Goal: Information Seeking & Learning: Check status

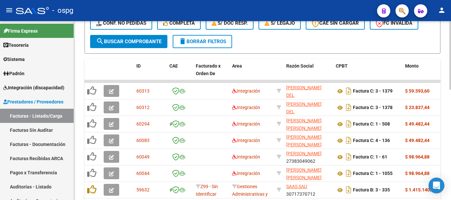
scroll to position [198, 0]
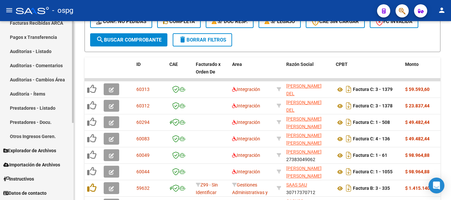
click at [41, 147] on span "Explorador de Archivos" at bounding box center [29, 150] width 53 height 7
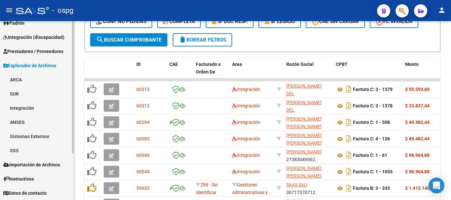
scroll to position [50, 0]
click at [51, 105] on link "Integración" at bounding box center [37, 108] width 74 height 14
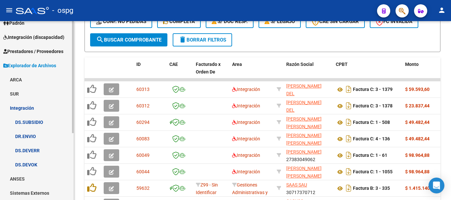
click at [45, 149] on link "DS.DEVERR" at bounding box center [37, 150] width 74 height 14
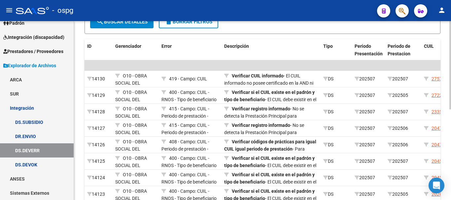
scroll to position [118, 0]
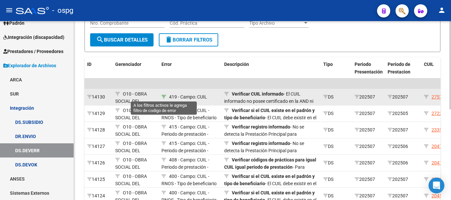
click at [162, 97] on icon at bounding box center [163, 97] width 5 height 5
type input "419"
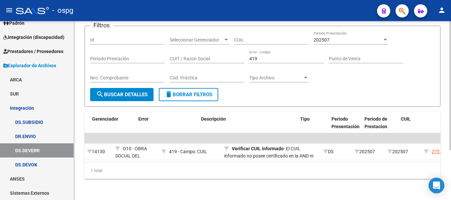
scroll to position [0, 114]
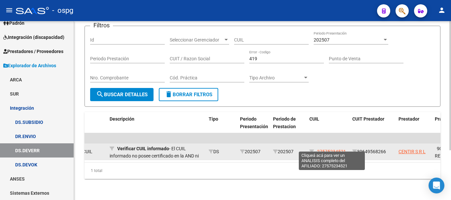
click at [330, 149] on span "27575234521" at bounding box center [331, 151] width 29 height 5
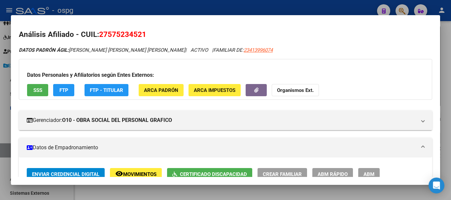
click at [448, 146] on div at bounding box center [225, 100] width 451 height 200
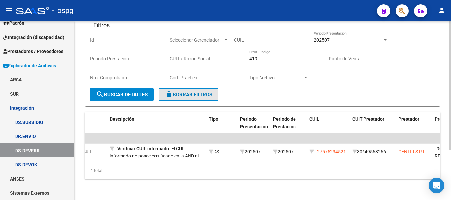
click at [205, 92] on span "delete Borrar Filtros" at bounding box center [188, 95] width 47 height 6
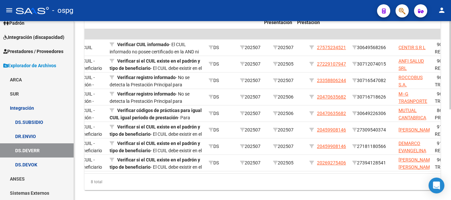
scroll to position [0, 0]
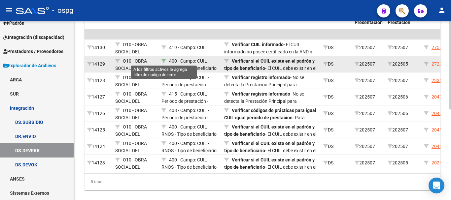
click at [163, 59] on icon at bounding box center [163, 61] width 5 height 5
type input "400"
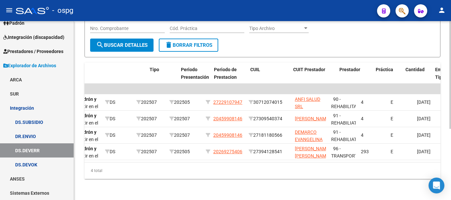
scroll to position [0, 219]
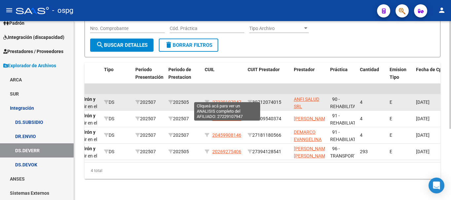
click at [232, 100] on span "27229107947" at bounding box center [226, 102] width 29 height 5
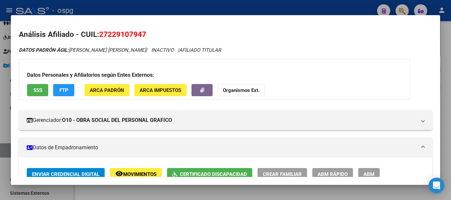
click at [444, 113] on div at bounding box center [225, 100] width 451 height 200
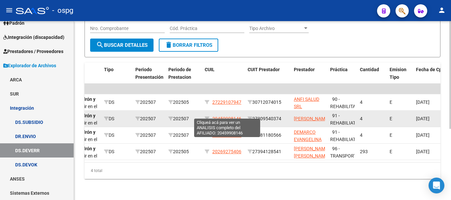
click at [229, 116] on span "20459908146" at bounding box center [226, 118] width 29 height 5
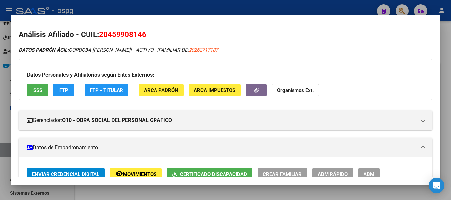
click at [443, 123] on div at bounding box center [225, 100] width 451 height 200
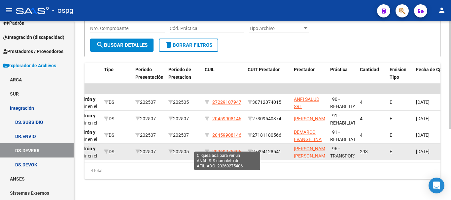
click at [221, 149] on span "20269275406" at bounding box center [226, 151] width 29 height 5
type textarea "20269275406"
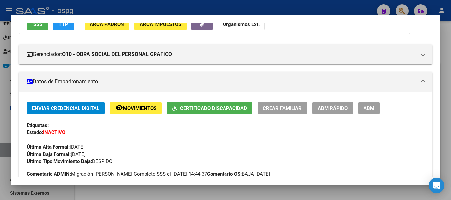
scroll to position [132, 0]
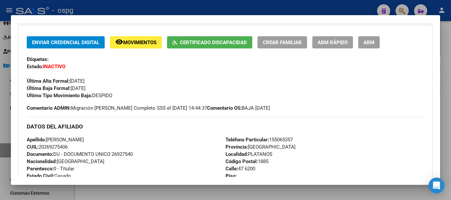
click at [445, 146] on div at bounding box center [225, 100] width 451 height 200
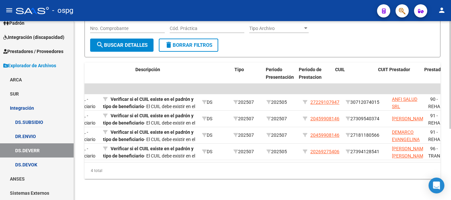
scroll to position [0, 0]
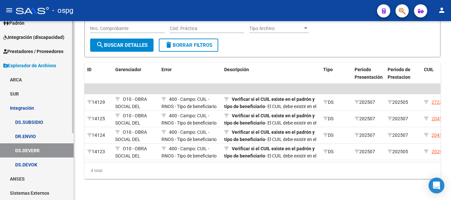
click at [52, 148] on link "DS.DEVERR" at bounding box center [37, 150] width 74 height 14
click at [197, 42] on span "delete Borrar Filtros" at bounding box center [188, 45] width 47 height 6
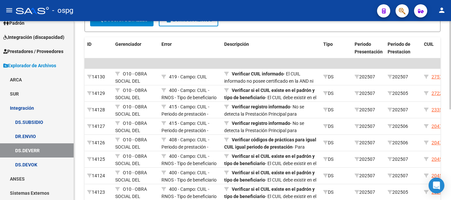
scroll to position [118, 0]
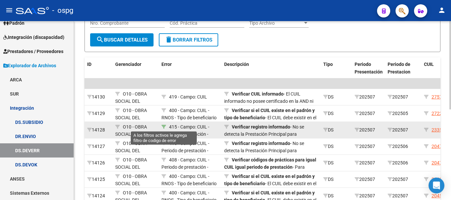
click at [163, 127] on icon at bounding box center [163, 127] width 5 height 5
type input "415"
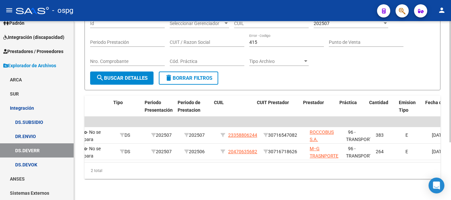
scroll to position [0, 222]
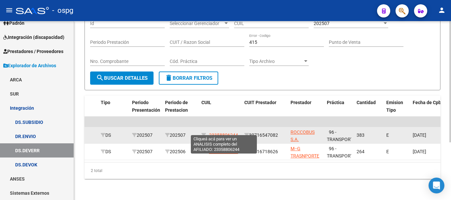
click at [228, 133] on span "23358806244" at bounding box center [223, 135] width 29 height 5
type textarea "23358806244"
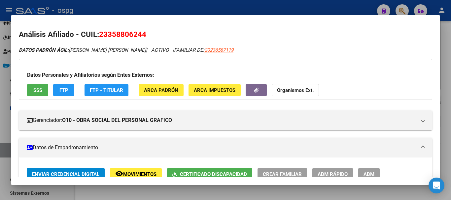
click at [448, 137] on div at bounding box center [225, 100] width 451 height 200
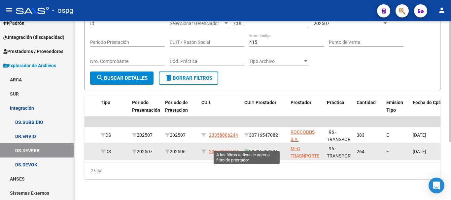
click at [245, 149] on icon at bounding box center [246, 151] width 5 height 5
type input "30716718626"
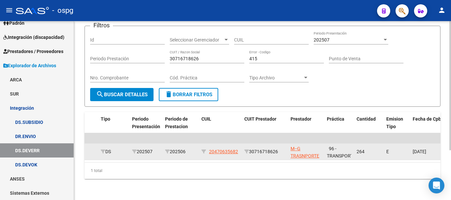
scroll to position [69, 0]
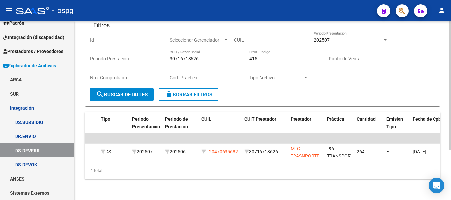
click at [180, 92] on span "delete Borrar Filtros" at bounding box center [188, 95] width 47 height 6
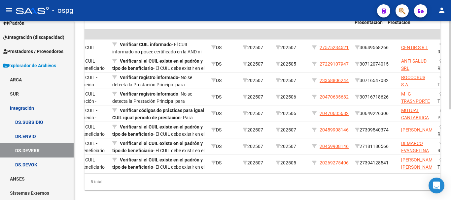
scroll to position [0, 0]
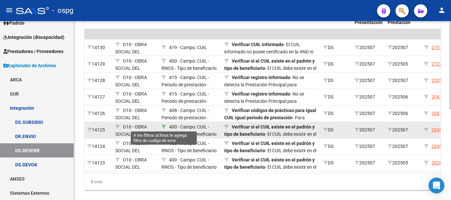
click at [163, 128] on icon at bounding box center [163, 127] width 5 height 5
type input "400"
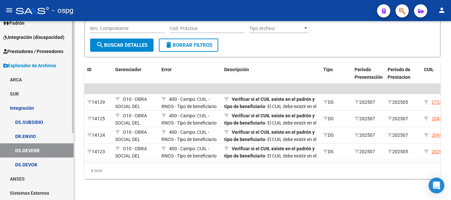
click at [55, 151] on link "DS.DEVERR" at bounding box center [37, 150] width 74 height 14
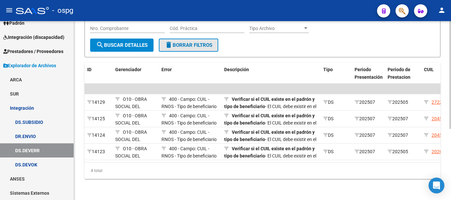
click at [198, 42] on span "delete Borrar Filtros" at bounding box center [188, 45] width 47 height 6
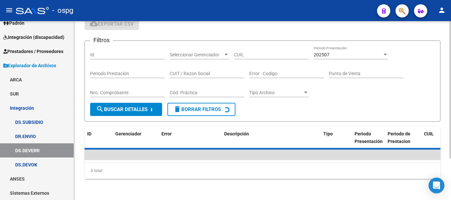
scroll to position [118, 0]
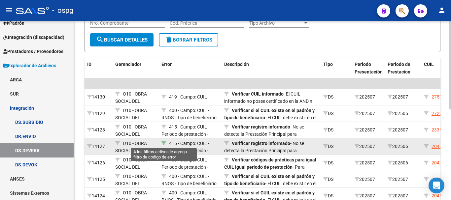
click at [162, 141] on icon at bounding box center [163, 143] width 5 height 5
type input "415"
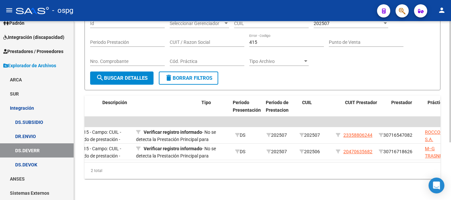
scroll to position [0, 123]
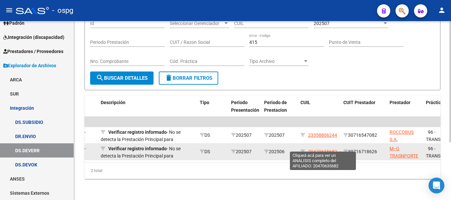
click at [326, 149] on span "20470635682" at bounding box center [322, 151] width 29 height 5
type textarea "20470635682"
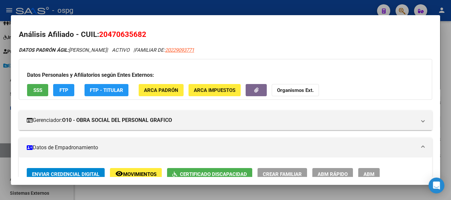
click at [448, 141] on div at bounding box center [225, 100] width 451 height 200
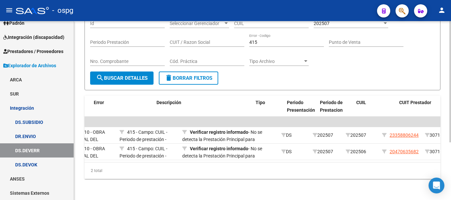
scroll to position [0, 0]
